Goal: Task Accomplishment & Management: Use online tool/utility

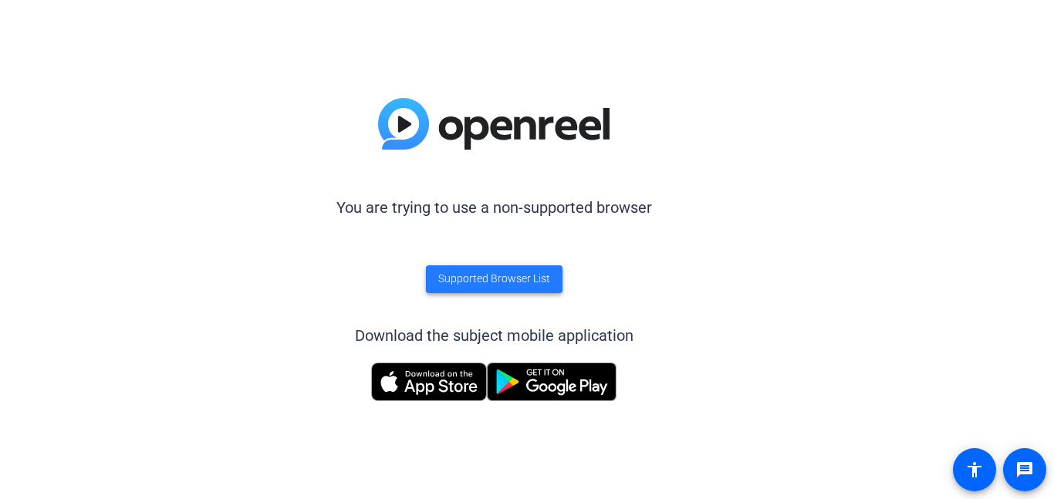
click at [498, 279] on span "Supported Browser List" at bounding box center [494, 279] width 112 height 16
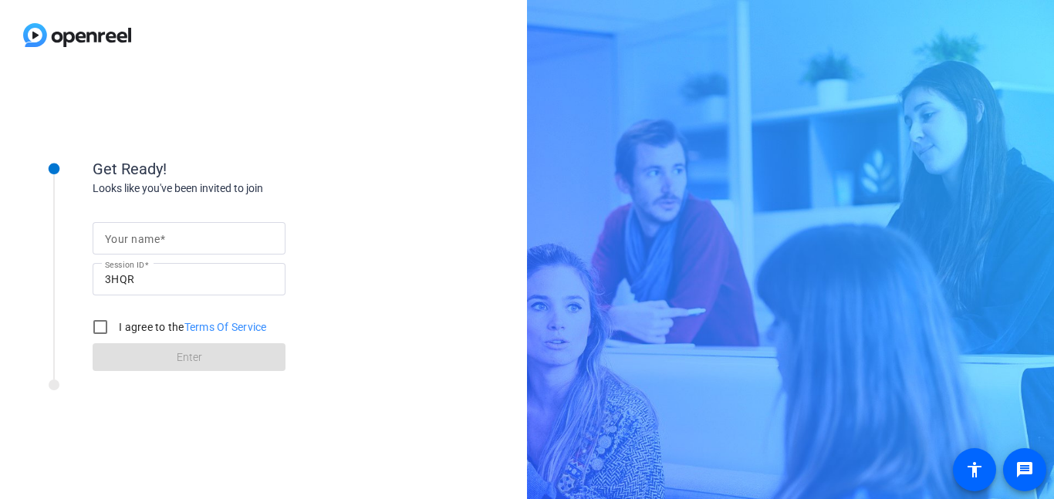
click at [228, 231] on input "Your name" at bounding box center [189, 238] width 168 height 19
type input "[PERSON_NAME]"
click at [99, 327] on input "I agree to the Terms Of Service" at bounding box center [100, 327] width 31 height 31
checkbox input "true"
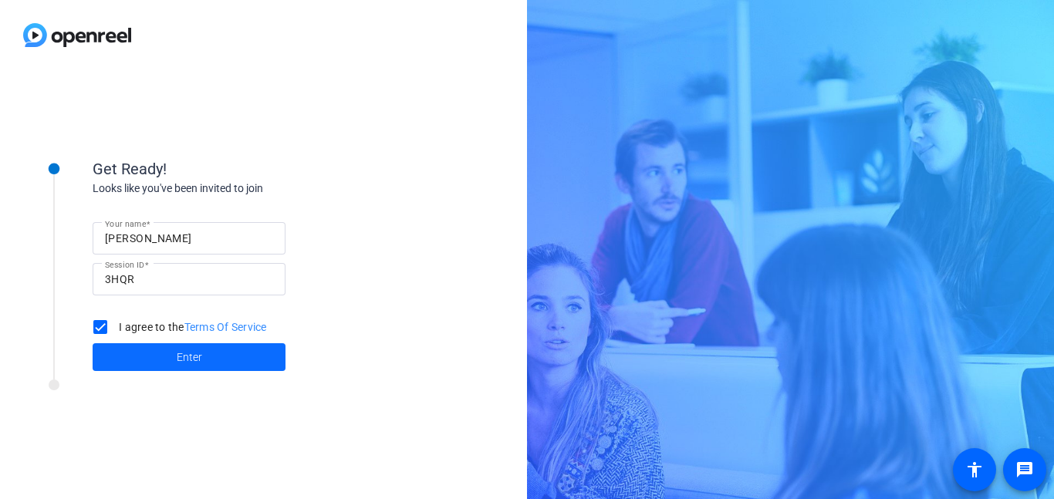
click at [155, 353] on span at bounding box center [189, 357] width 193 height 37
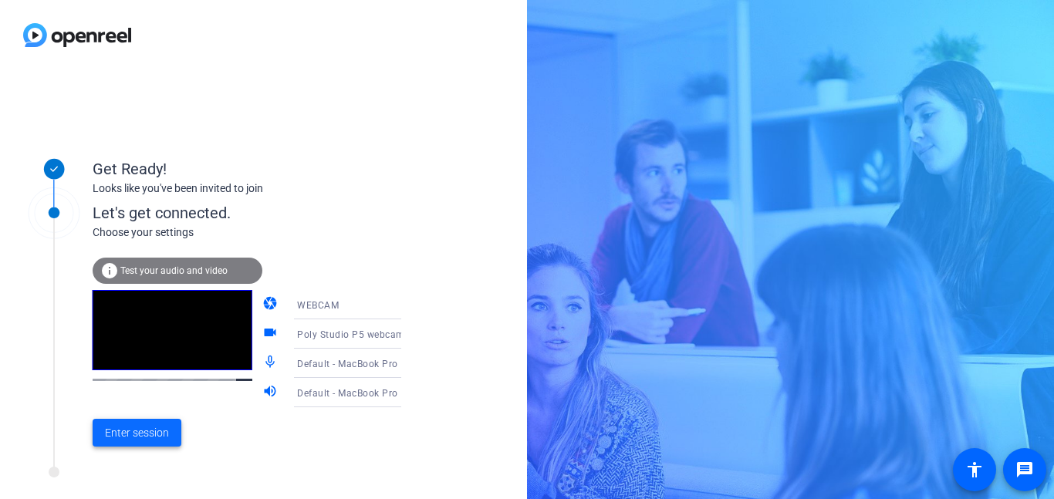
click at [149, 429] on span "Enter session" at bounding box center [137, 433] width 64 height 16
